Goal: Task Accomplishment & Management: Contribute content

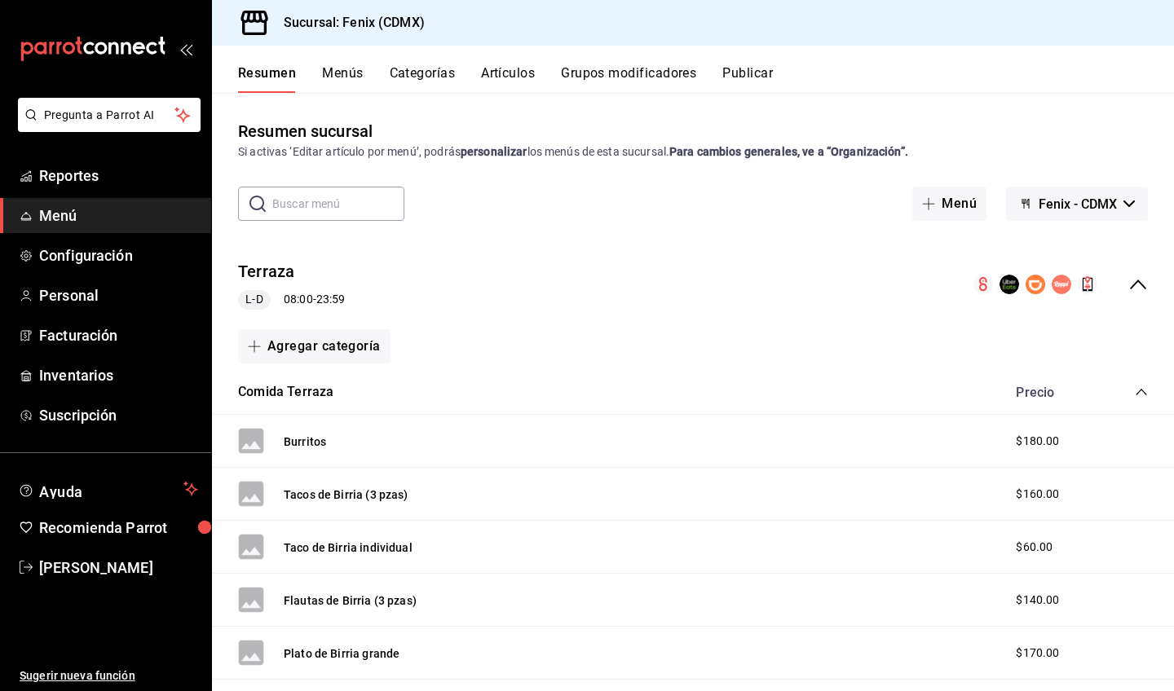
click at [444, 71] on button "Categorías" at bounding box center [423, 79] width 66 height 28
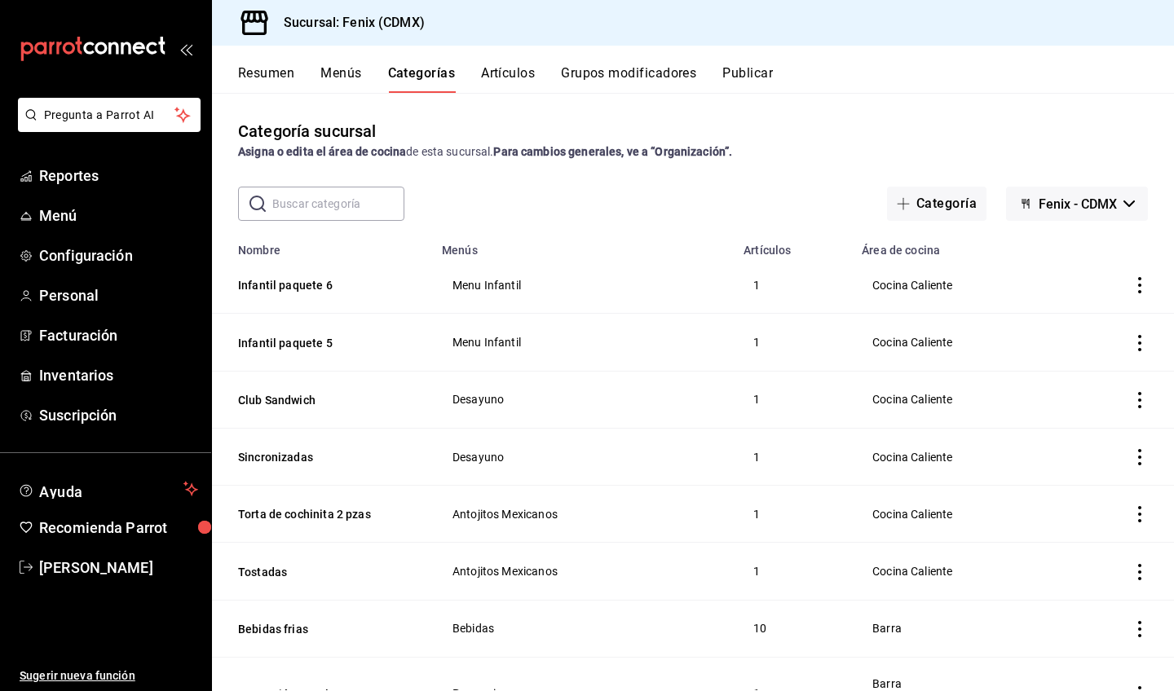
click at [513, 68] on button "Artículos" at bounding box center [508, 79] width 54 height 28
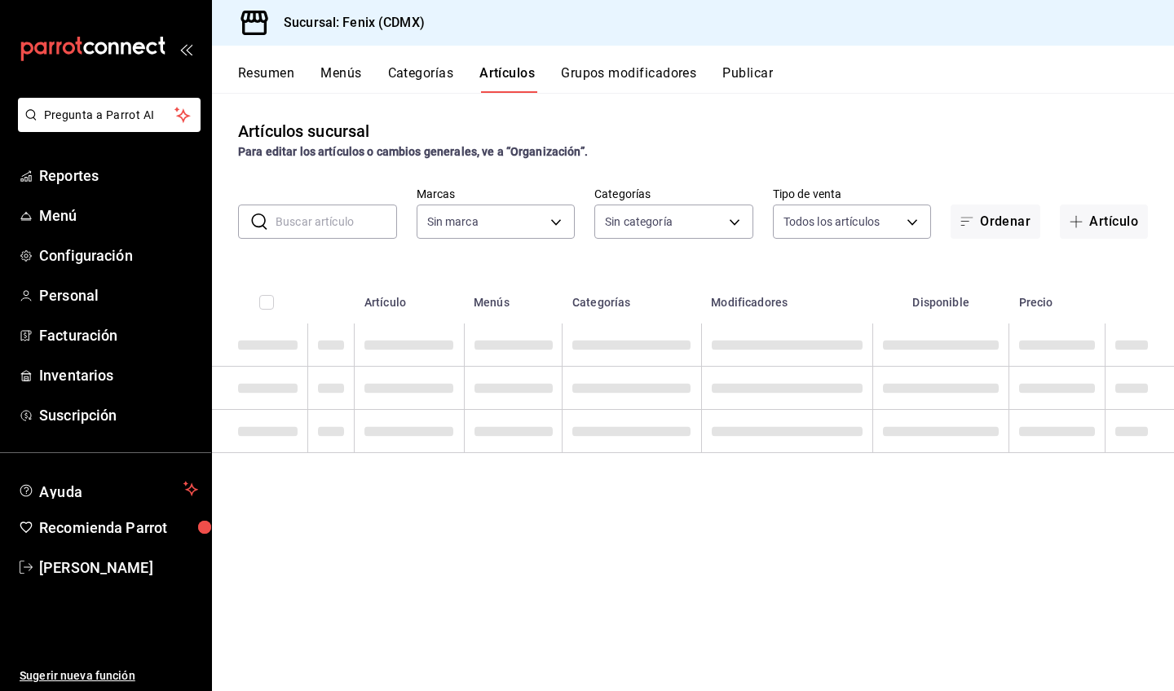
type input "a362021f-954e-4fc2-90b5-ad824f843d5b"
type input "9d7342a0-34dc-4f2b-b650-820a729de47a,33ba3fcc-138b-4998-b621-24123ebf8275,528ff…"
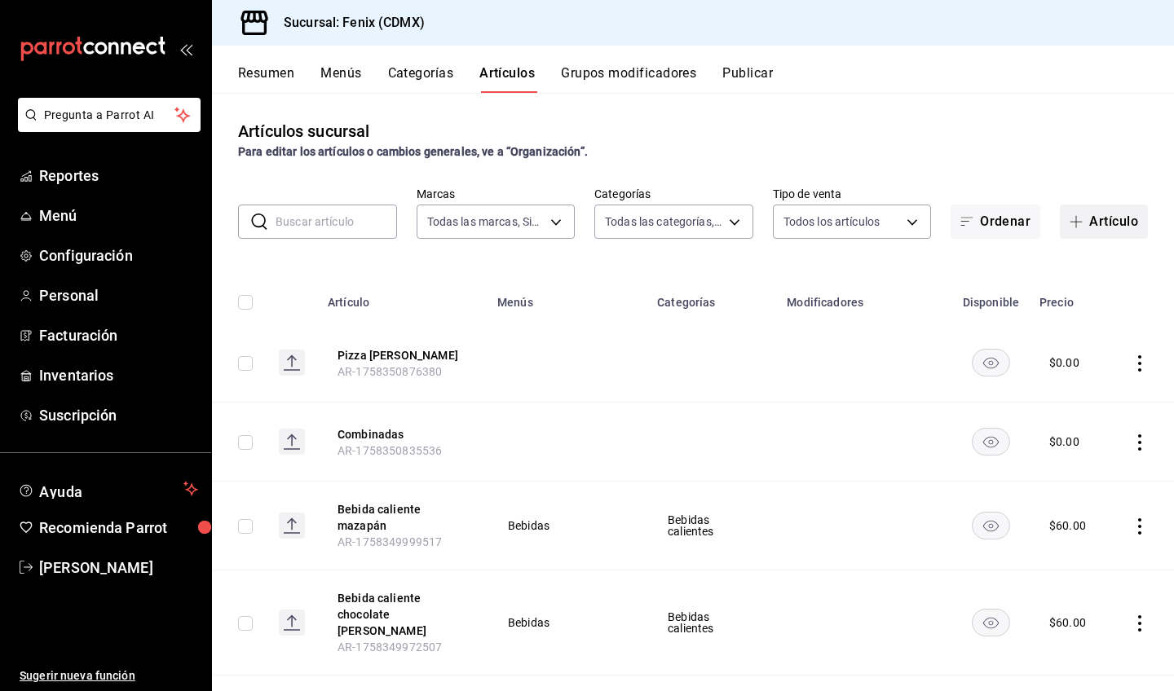
click at [1086, 224] on button "Artículo" at bounding box center [1104, 222] width 88 height 34
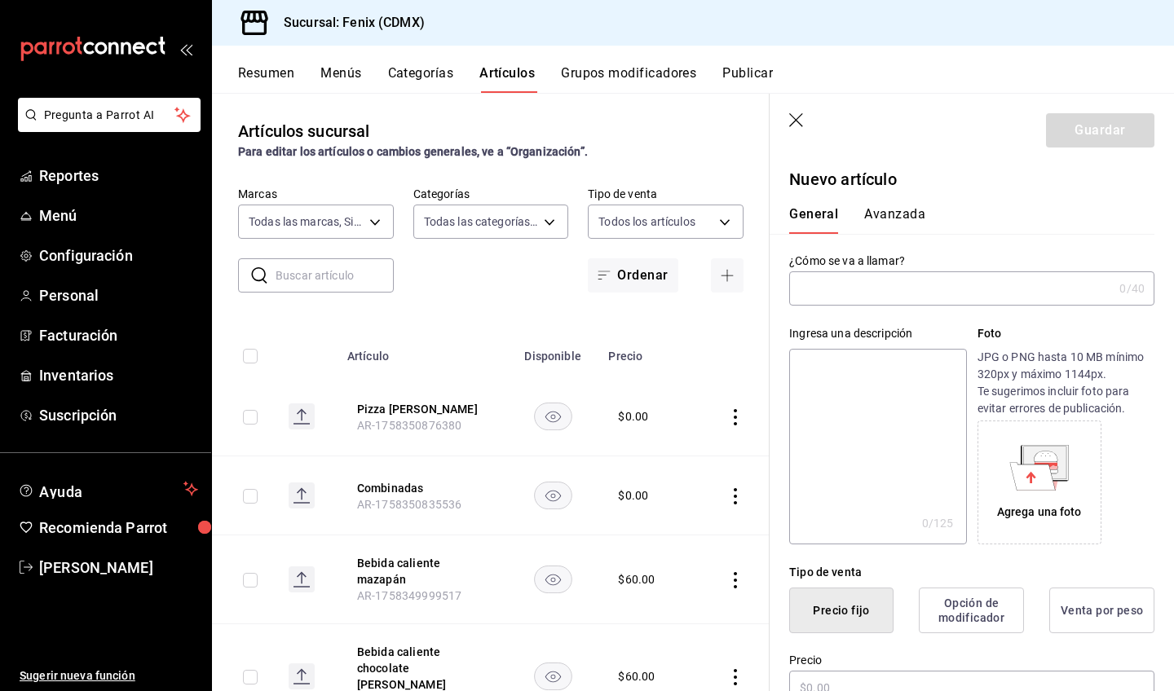
type input "AR-1758389571882"
click at [946, 293] on input "text" at bounding box center [951, 288] width 324 height 33
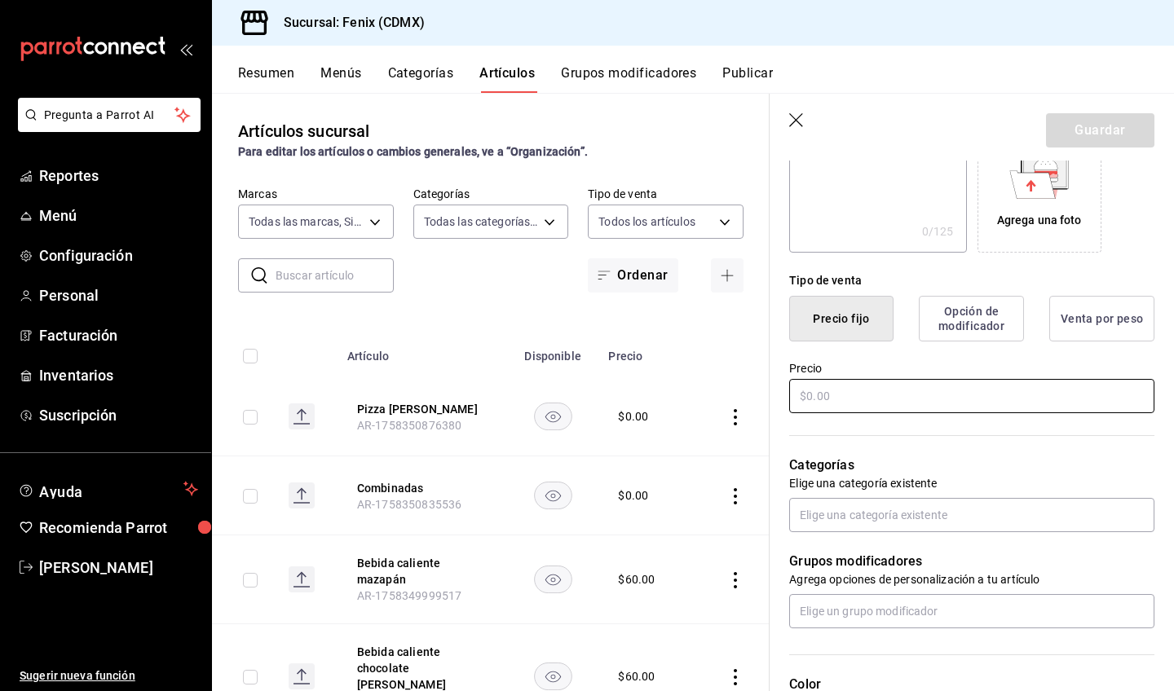
type input "Cafe de la olla"
click at [983, 398] on input "text" at bounding box center [971, 396] width 365 height 34
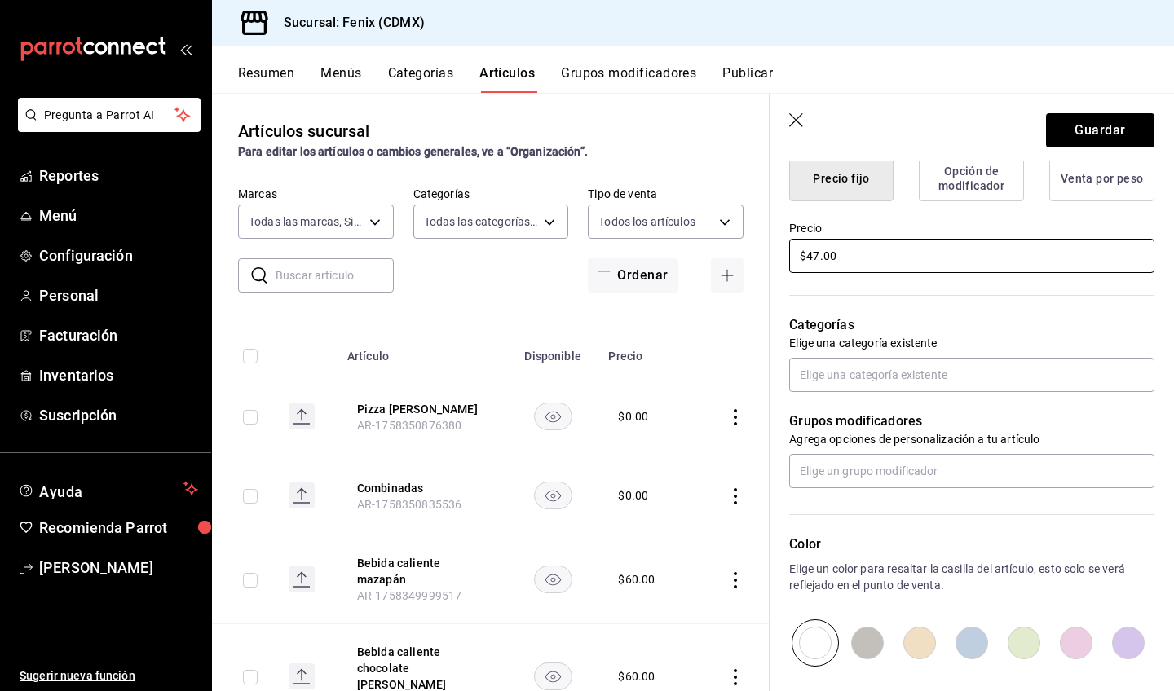
scroll to position [295, 0]
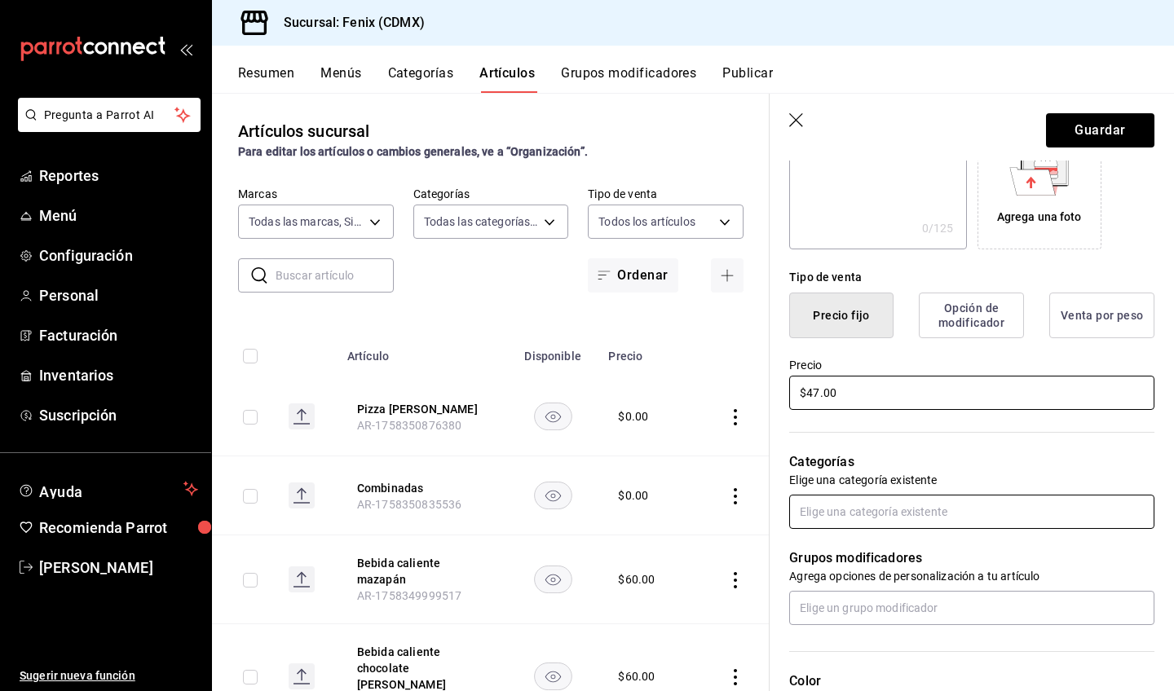
type input "$47.00"
click at [943, 524] on input "text" at bounding box center [971, 512] width 365 height 34
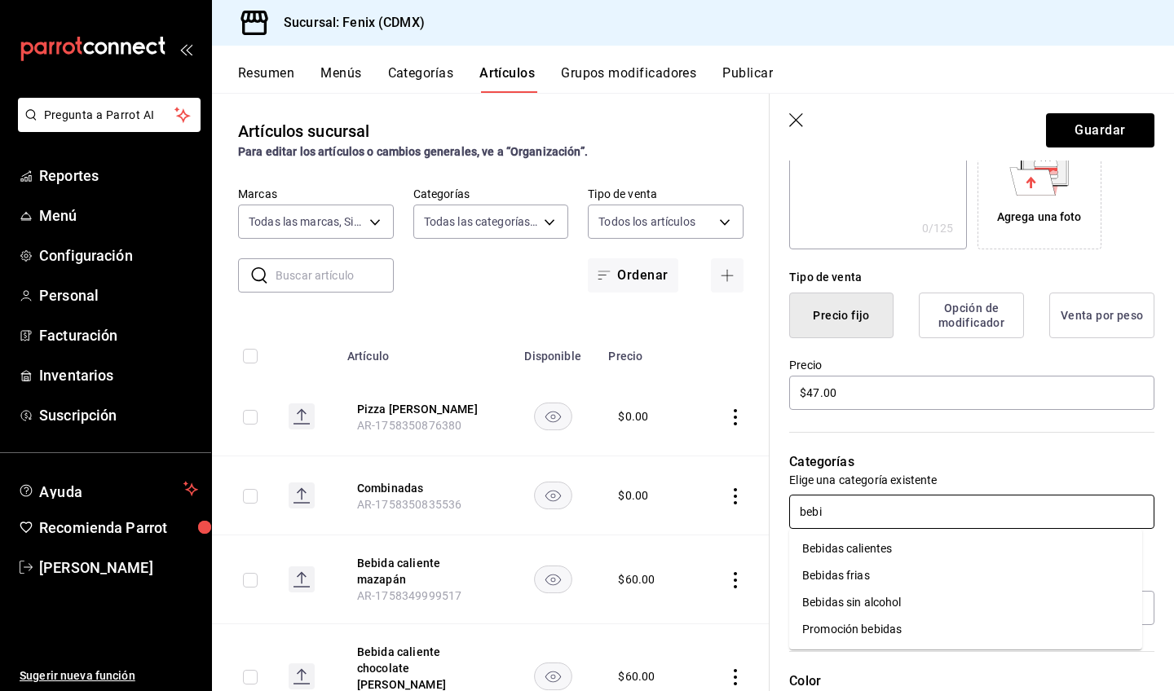
type input "bebid"
click at [969, 556] on li "Bebidas calientes" at bounding box center [965, 549] width 353 height 27
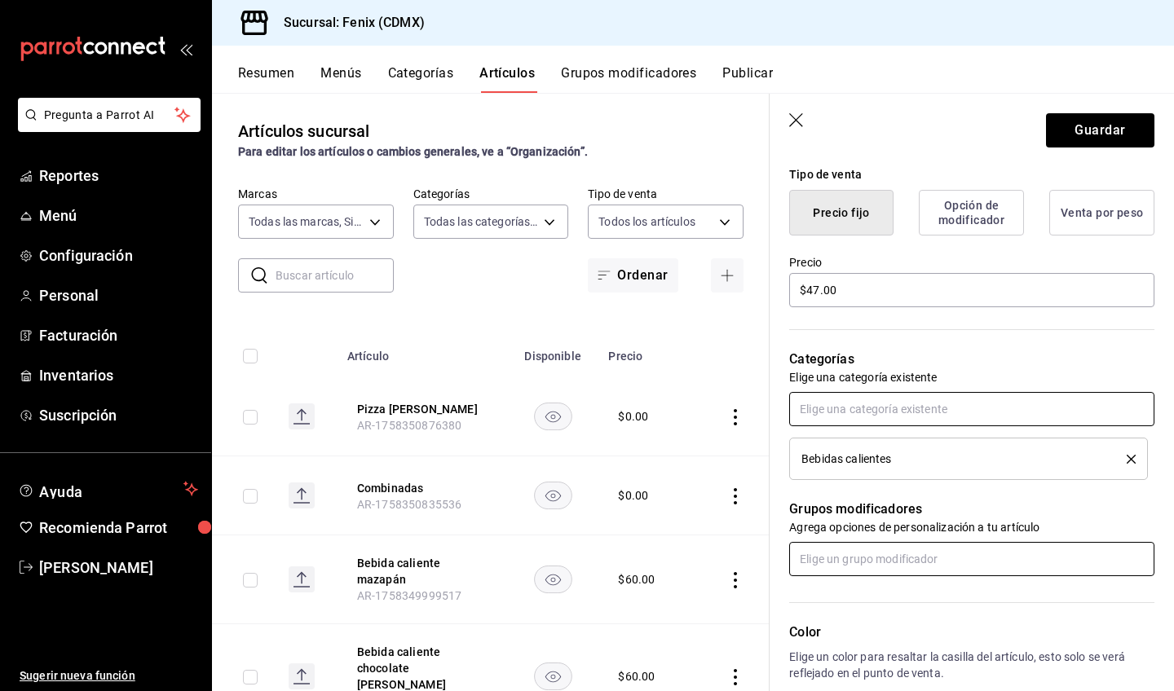
scroll to position [401, 0]
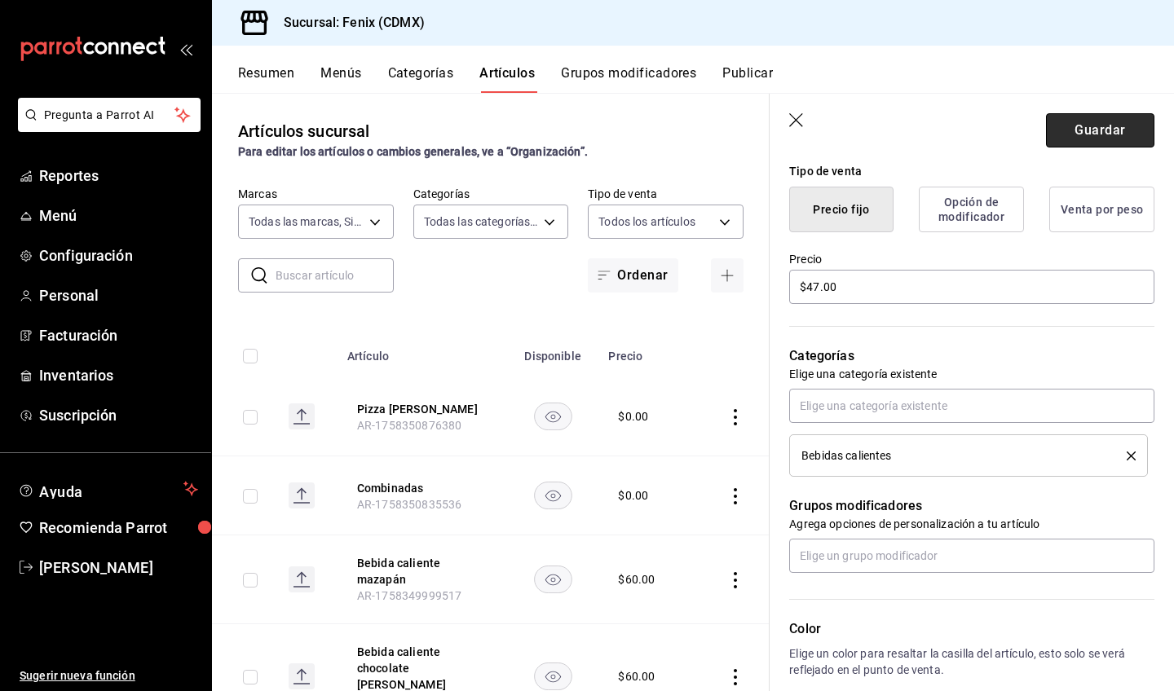
click at [1081, 135] on button "Guardar" at bounding box center [1100, 130] width 108 height 34
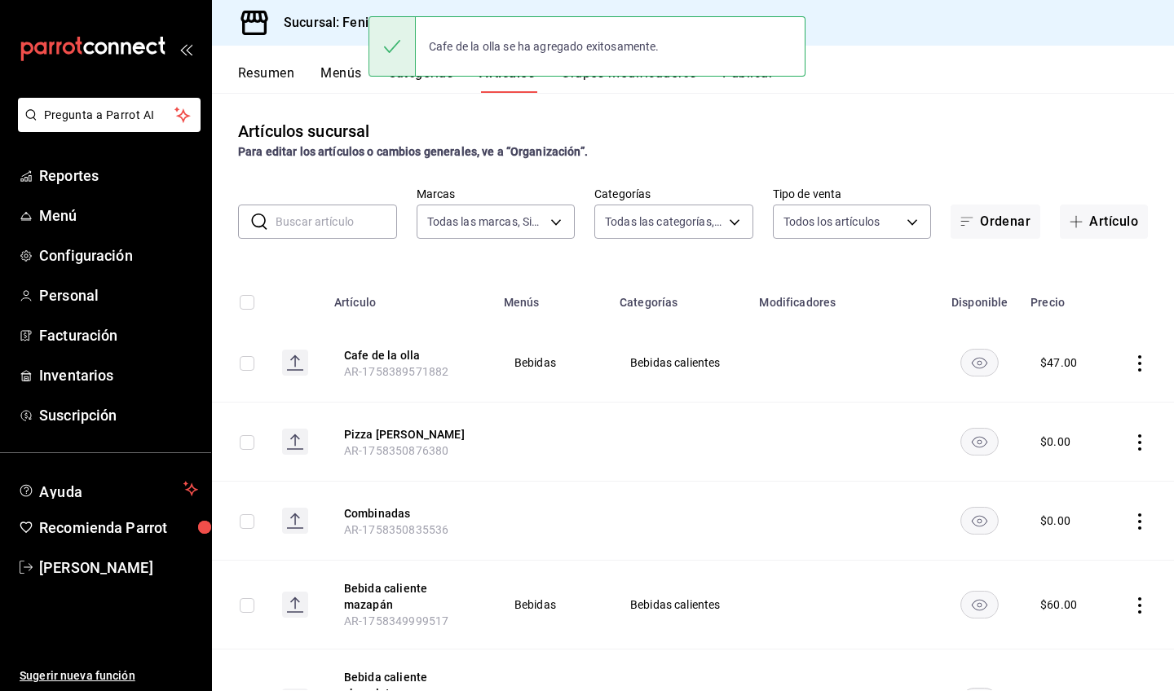
click at [846, 92] on div "Resumen Menús Categorías Artículos Grupos modificadores Publicar" at bounding box center [706, 79] width 936 height 28
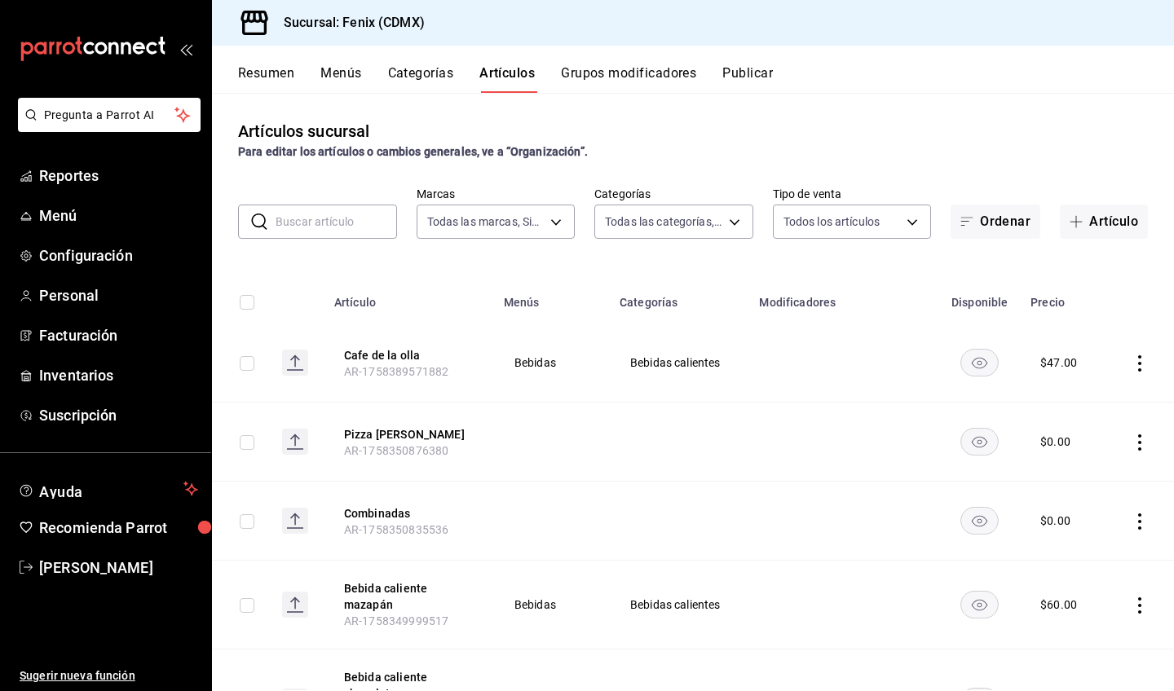
click at [633, 72] on button "Grupos modificadores" at bounding box center [628, 79] width 135 height 28
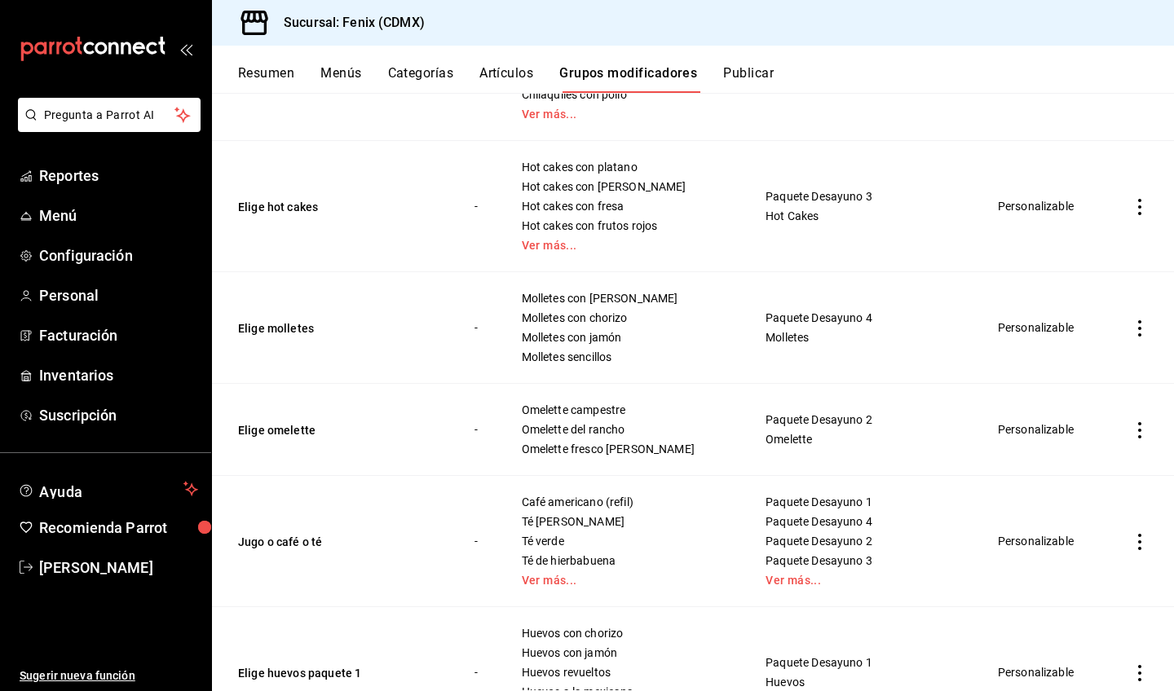
scroll to position [2571, 0]
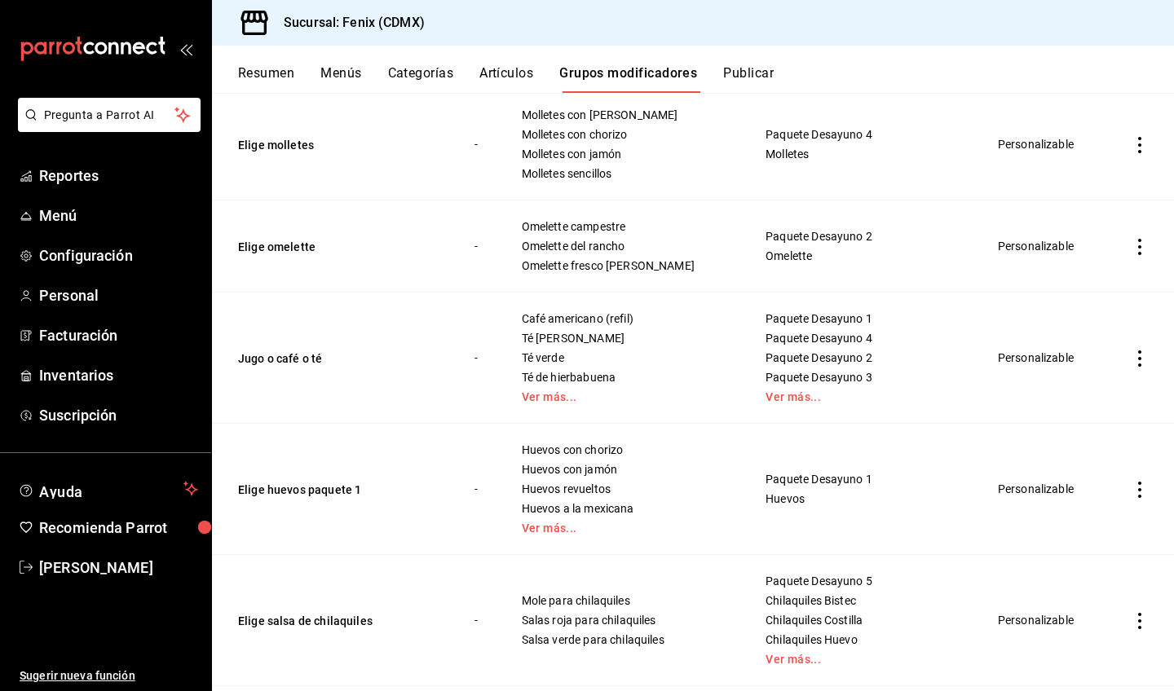
click at [1132, 358] on icon "actions" at bounding box center [1140, 359] width 16 height 16
click at [1086, 400] on span "Editar" at bounding box center [1079, 396] width 42 height 17
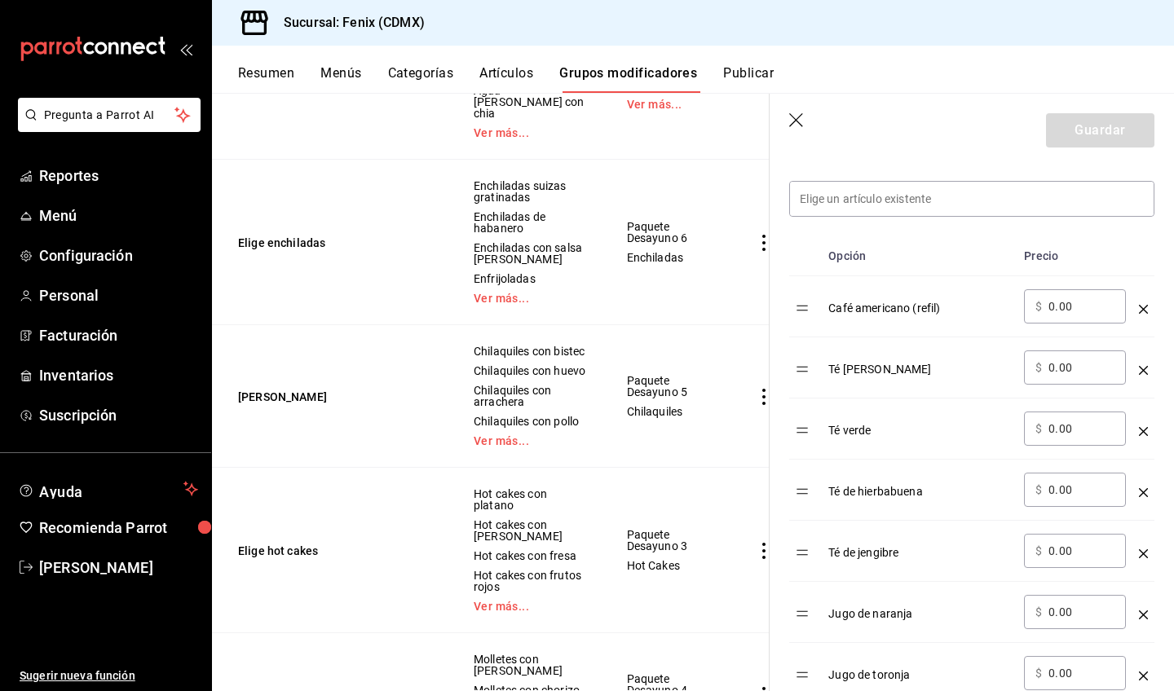
scroll to position [763, 0]
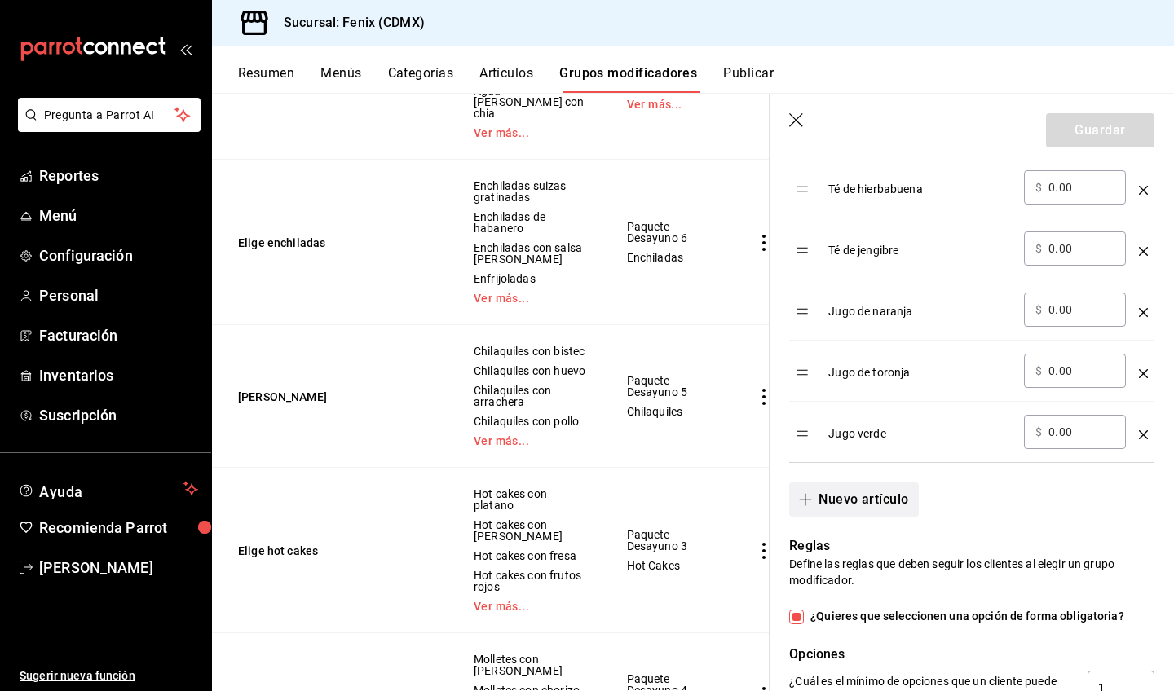
click at [846, 501] on button "Nuevo artículo" at bounding box center [853, 500] width 129 height 34
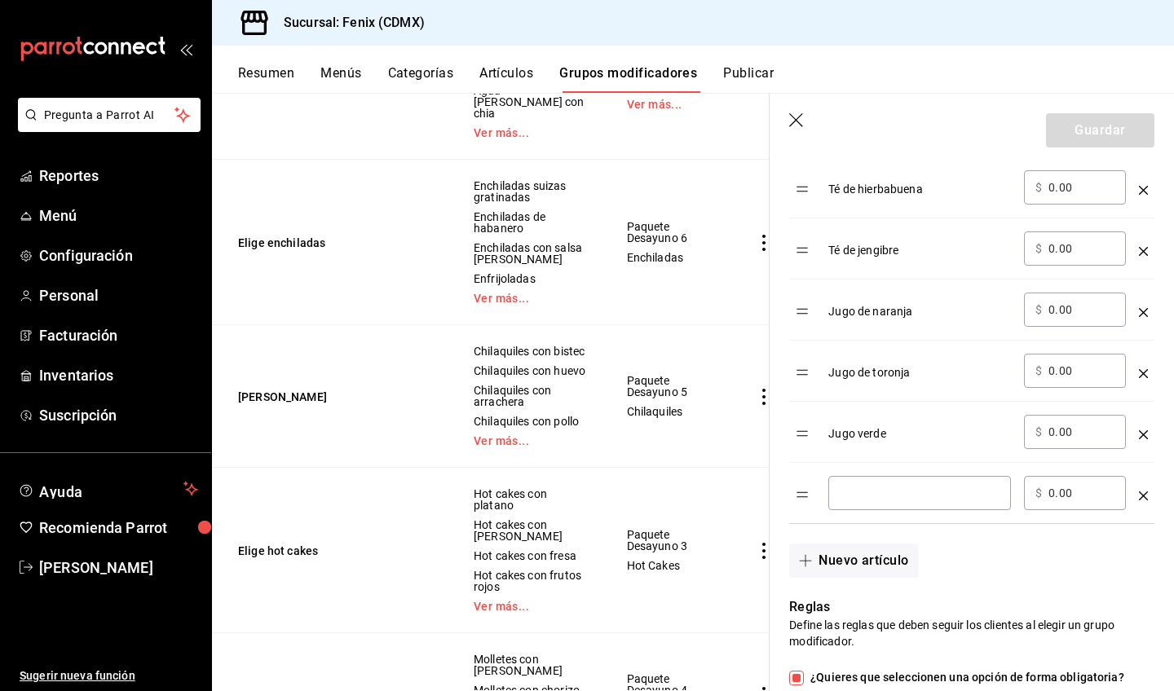
click at [851, 503] on div "​" at bounding box center [919, 493] width 183 height 34
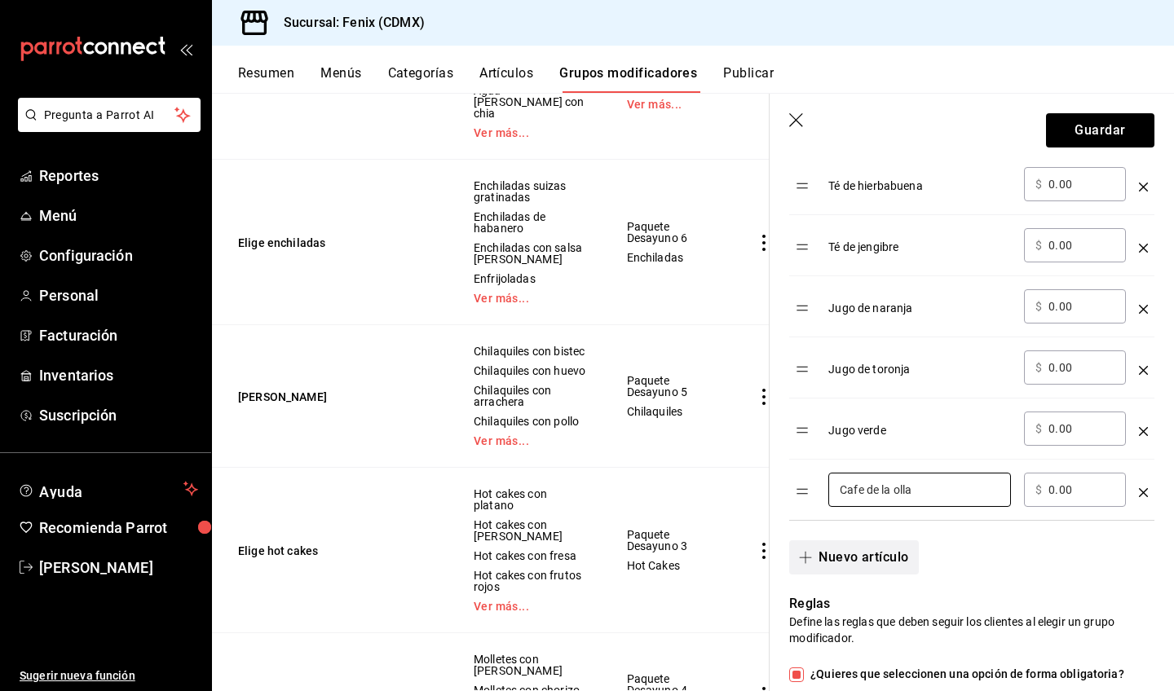
type input "Cafe de la olla"
click at [881, 561] on button "Nuevo artículo" at bounding box center [853, 558] width 129 height 34
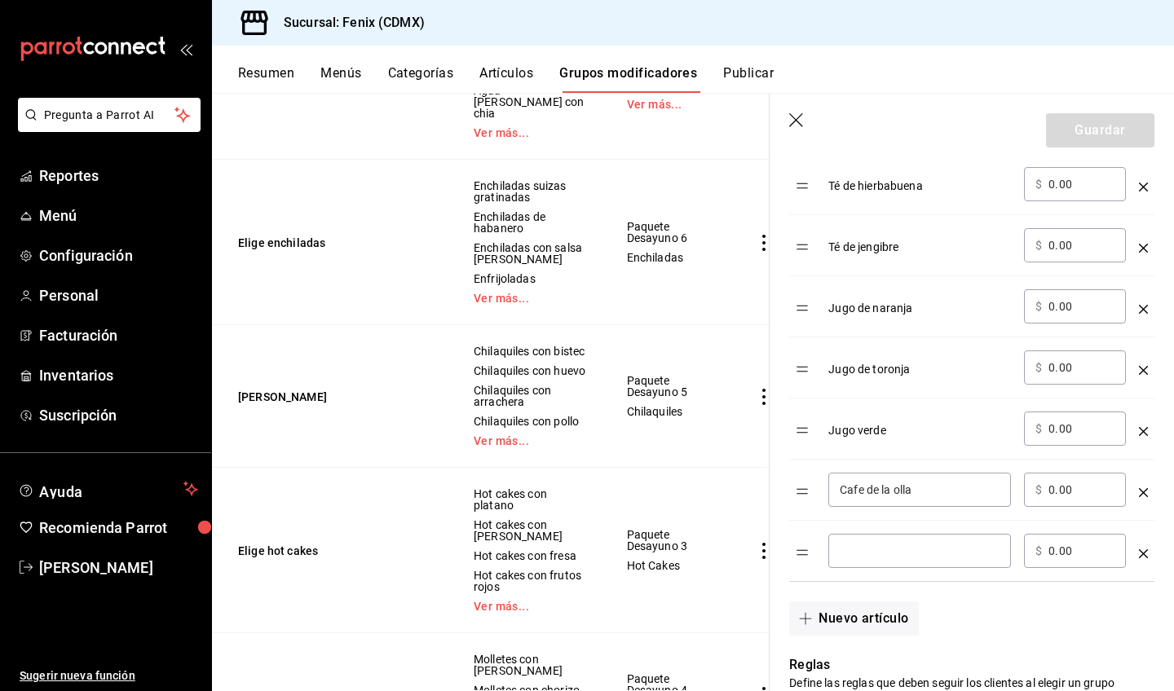
click at [1139, 556] on icon "optionsTable" at bounding box center [1143, 554] width 9 height 9
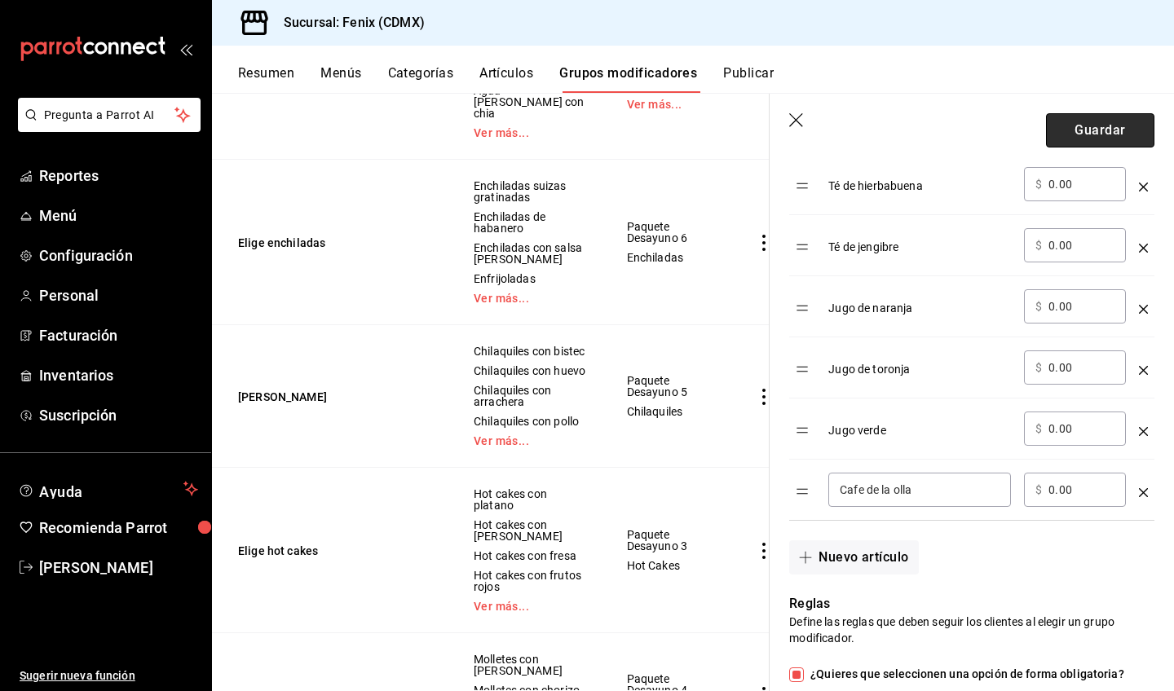
click at [1085, 135] on button "Guardar" at bounding box center [1100, 130] width 108 height 34
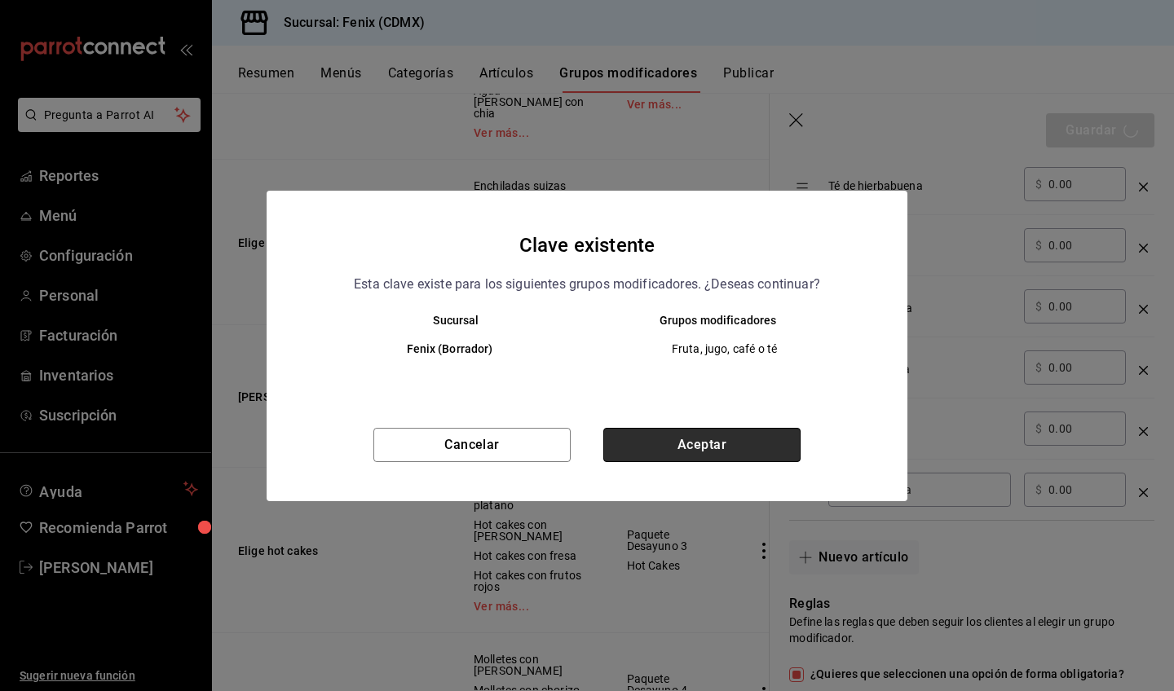
click at [628, 452] on button "Aceptar" at bounding box center [701, 445] width 197 height 34
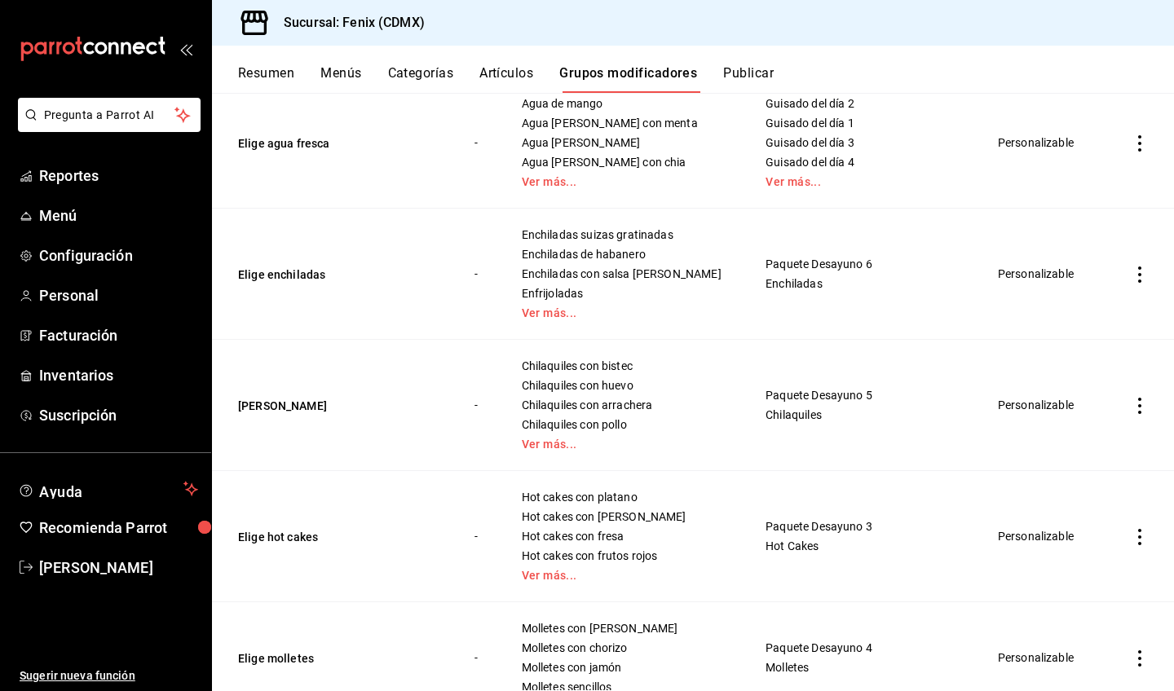
scroll to position [2078, 0]
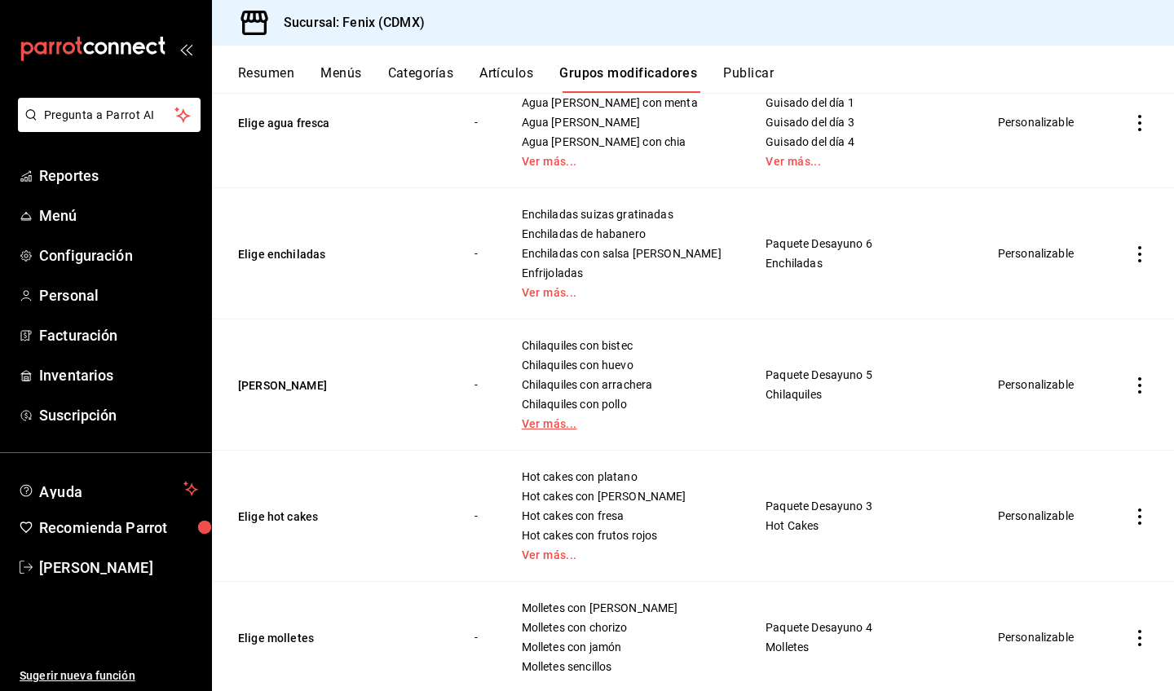
click at [558, 425] on link "Ver más..." at bounding box center [624, 423] width 204 height 11
click at [1132, 388] on icon "actions" at bounding box center [1140, 386] width 16 height 16
click at [1092, 417] on span "Editar" at bounding box center [1079, 423] width 42 height 17
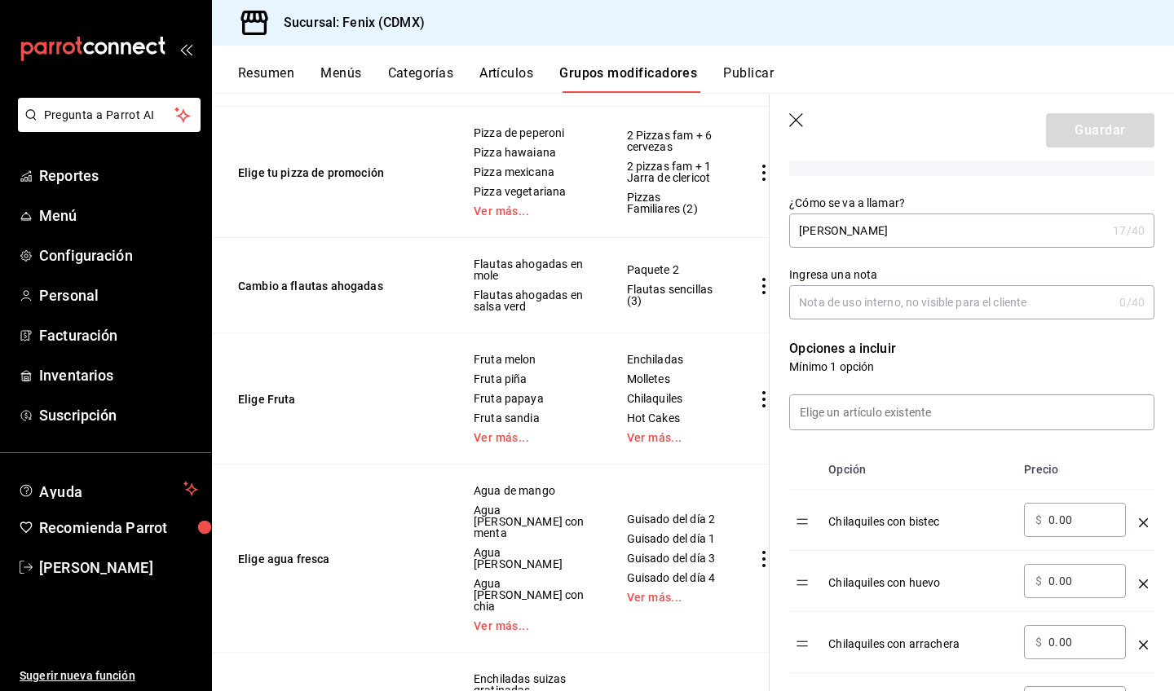
scroll to position [545, 0]
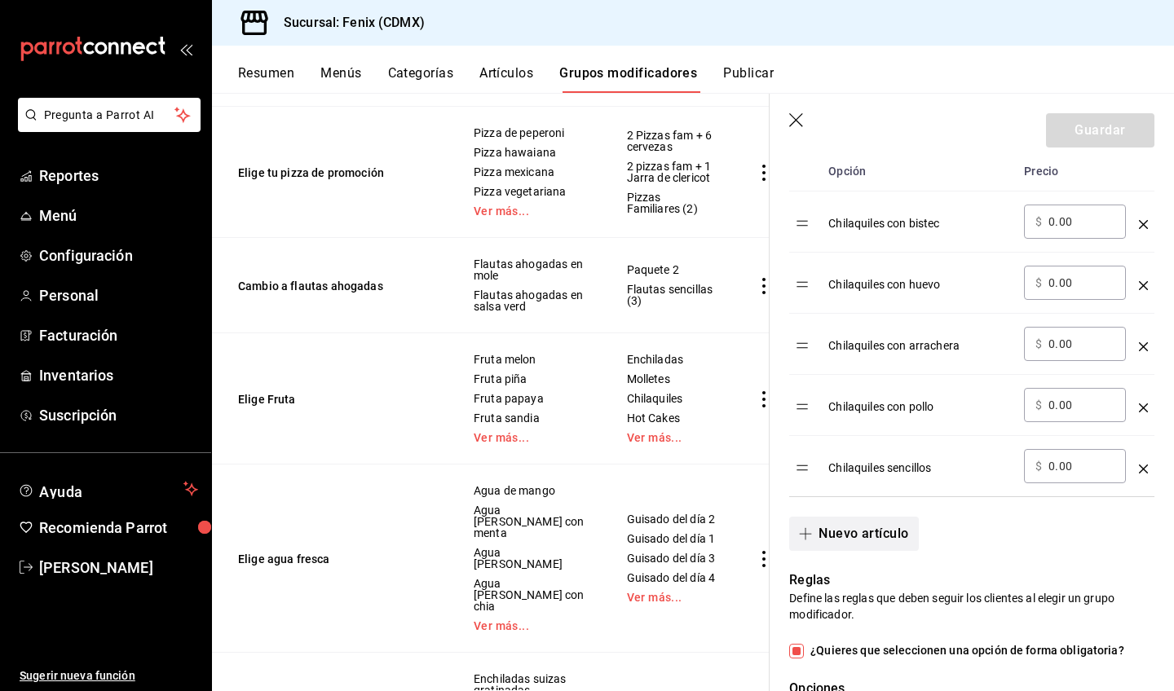
click at [871, 532] on button "Nuevo artículo" at bounding box center [853, 534] width 129 height 34
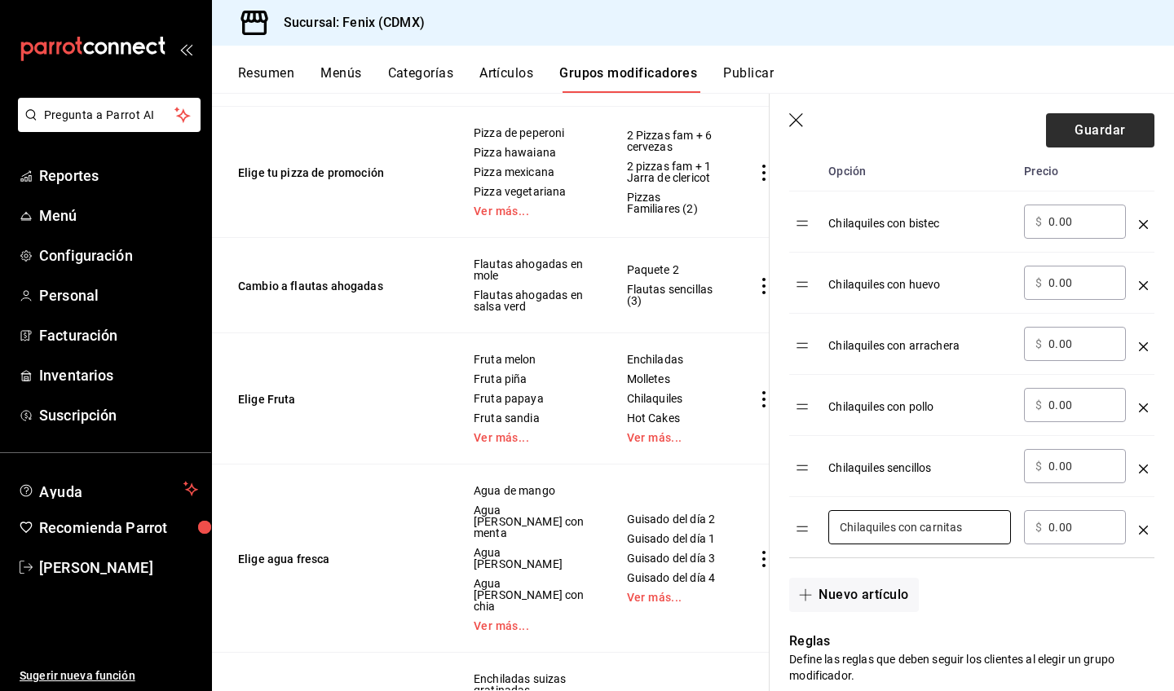
type input "Chilaquiles con carnitas"
click at [1092, 129] on button "Guardar" at bounding box center [1100, 130] width 108 height 34
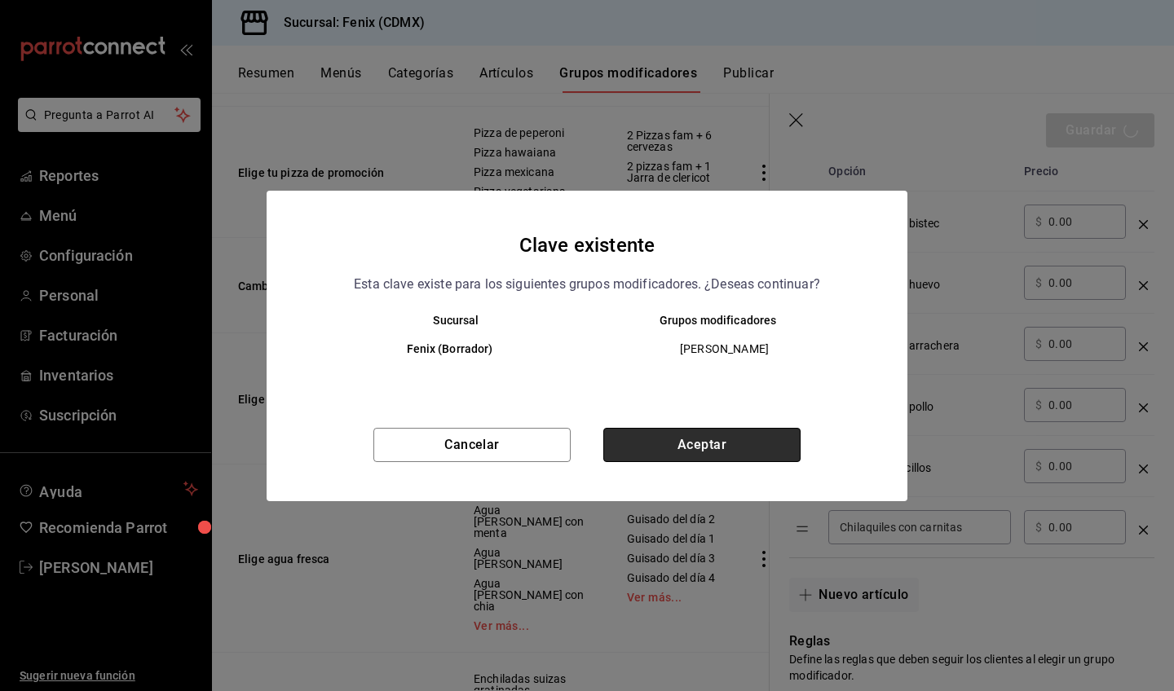
click at [702, 442] on button "Aceptar" at bounding box center [701, 445] width 197 height 34
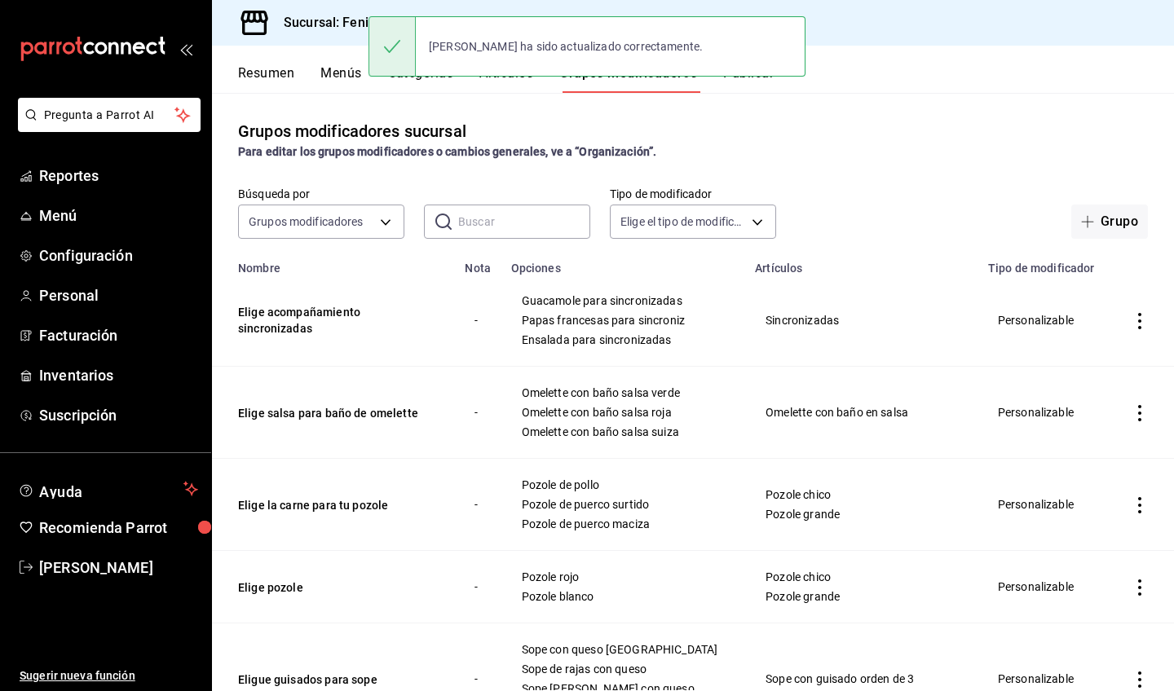
click at [350, 75] on button "Menús" at bounding box center [340, 79] width 41 height 28
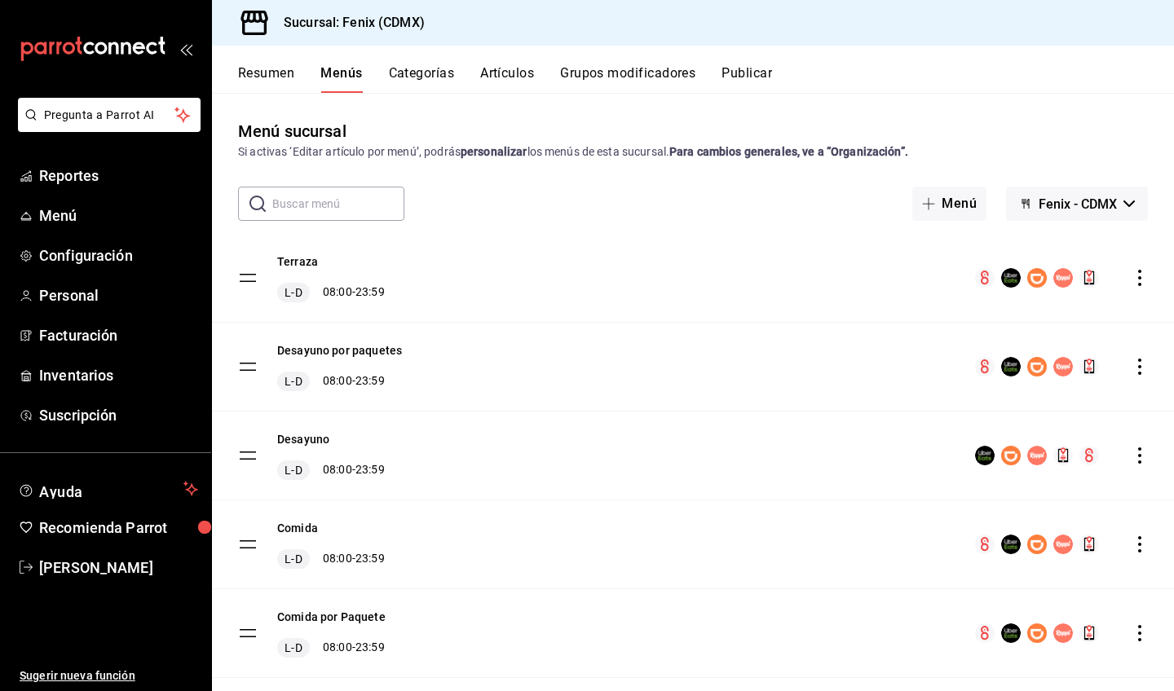
click at [996, 73] on div "Resumen Menús Categorías Artículos Grupos modificadores Publicar" at bounding box center [706, 79] width 936 height 28
